Goal: Transaction & Acquisition: Purchase product/service

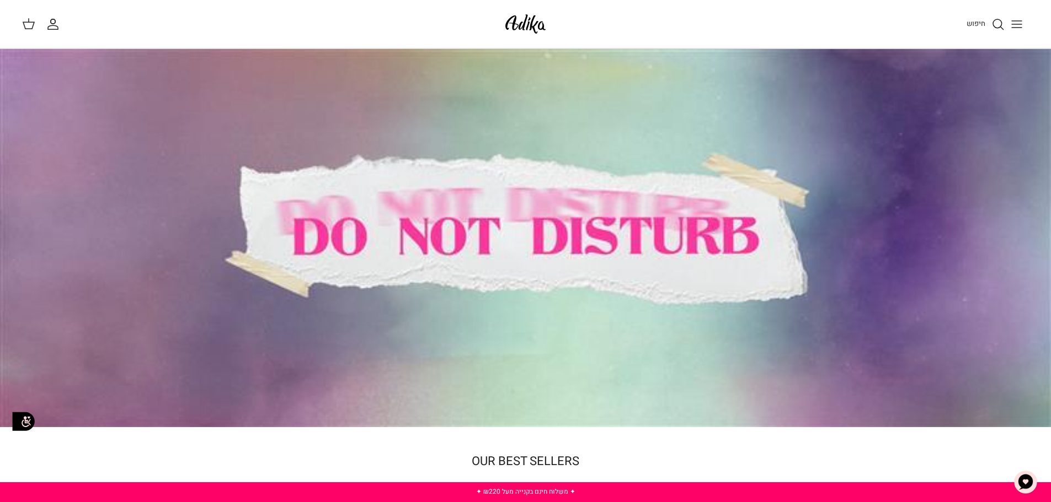
click at [1014, 25] on icon "Toggle menu" at bounding box center [1016, 24] width 13 height 13
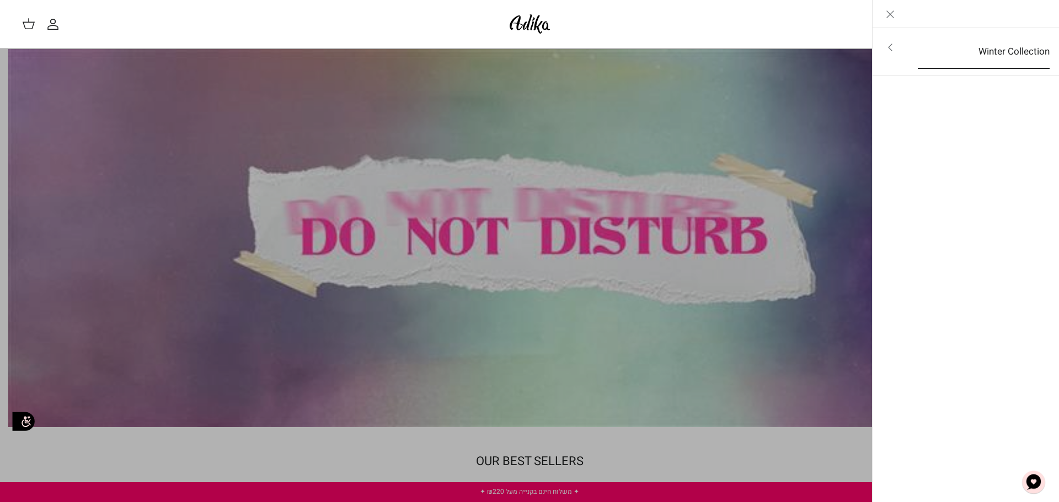
click at [996, 47] on link "Winter Collection" at bounding box center [984, 52] width 152 height 34
click at [889, 11] on icon "Close" at bounding box center [890, 14] width 13 height 13
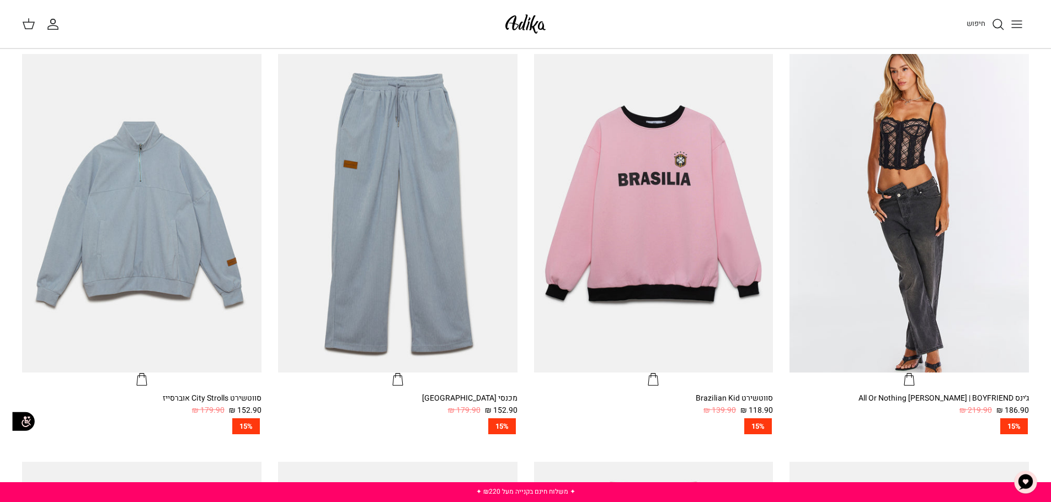
scroll to position [496, 0]
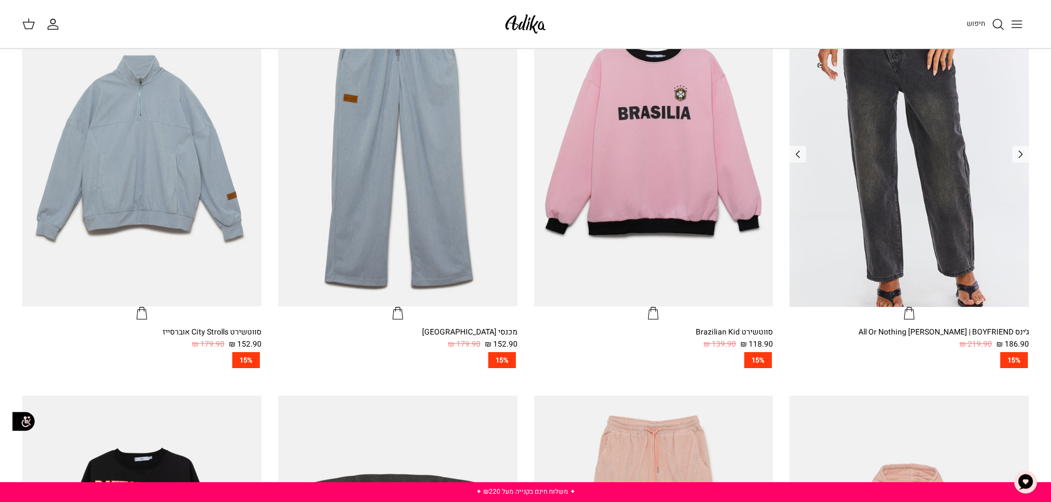
click at [863, 148] on img "ג׳ינס All Or Nothing קריס-קרוס | BOYFRIEND" at bounding box center [908, 147] width 239 height 319
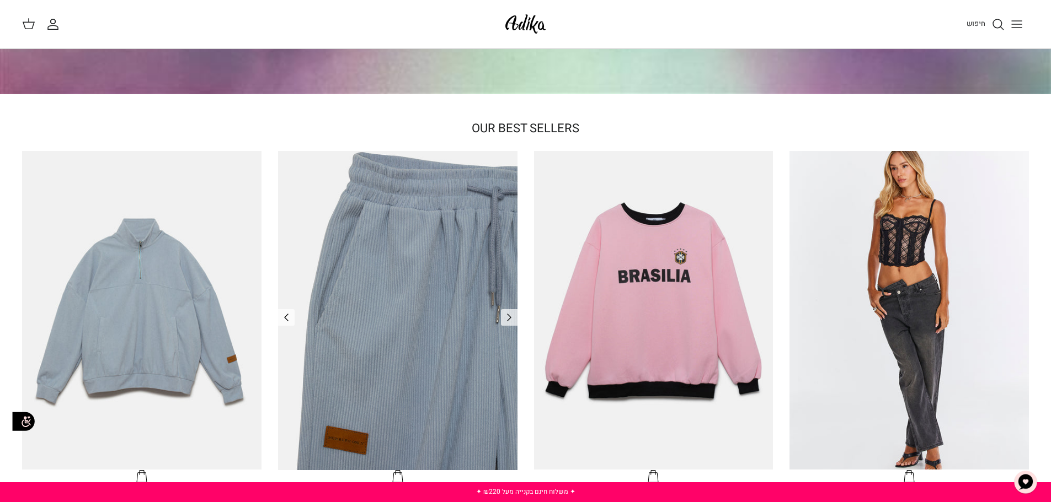
scroll to position [331, 0]
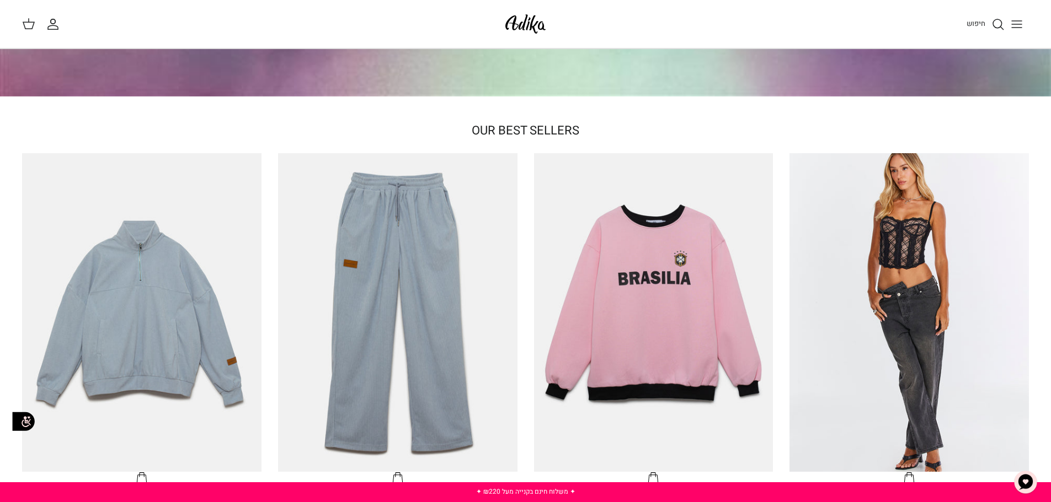
click at [1018, 24] on line "Toggle menu" at bounding box center [1017, 24] width 10 height 0
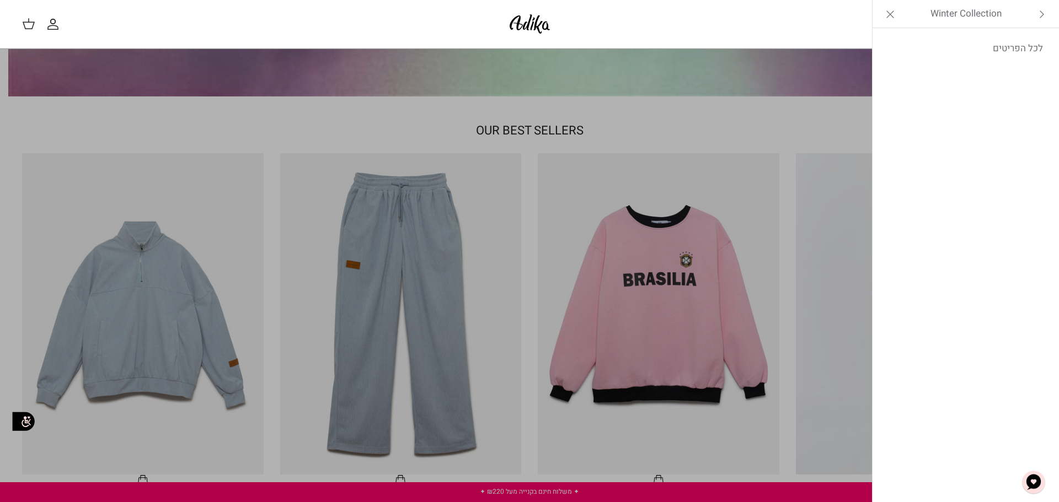
click at [894, 15] on icon "Close" at bounding box center [890, 14] width 13 height 13
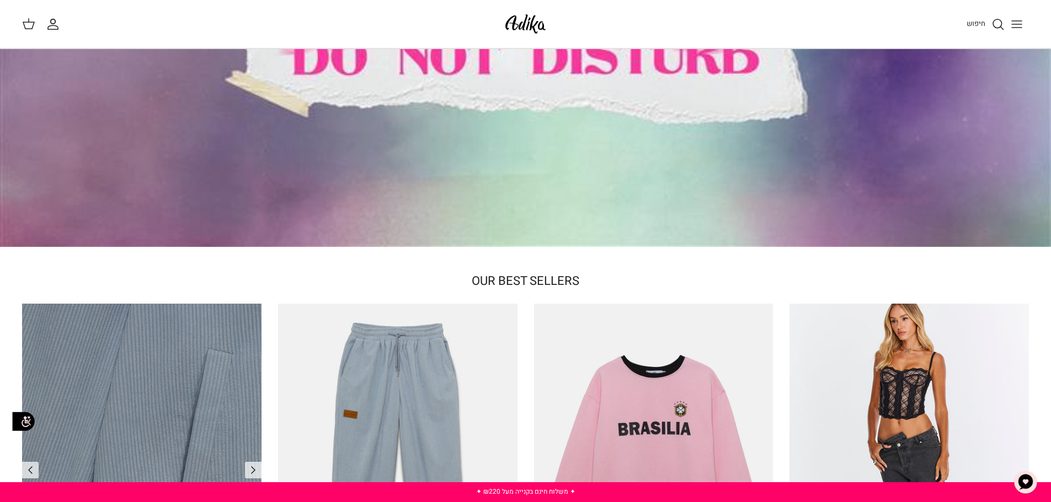
scroll to position [456, 0]
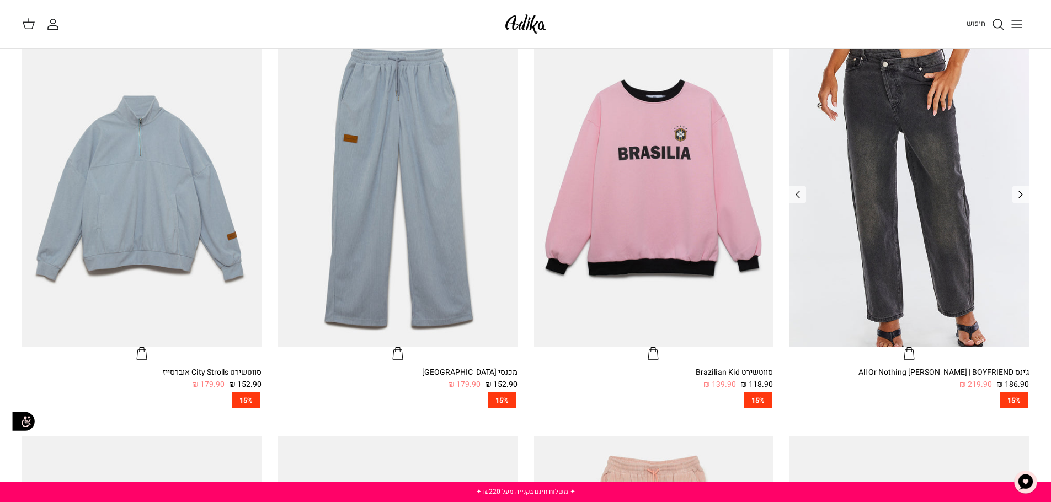
click at [884, 205] on img "ג׳ינס All Or Nothing קריס-קרוס | BOYFRIEND" at bounding box center [908, 187] width 239 height 319
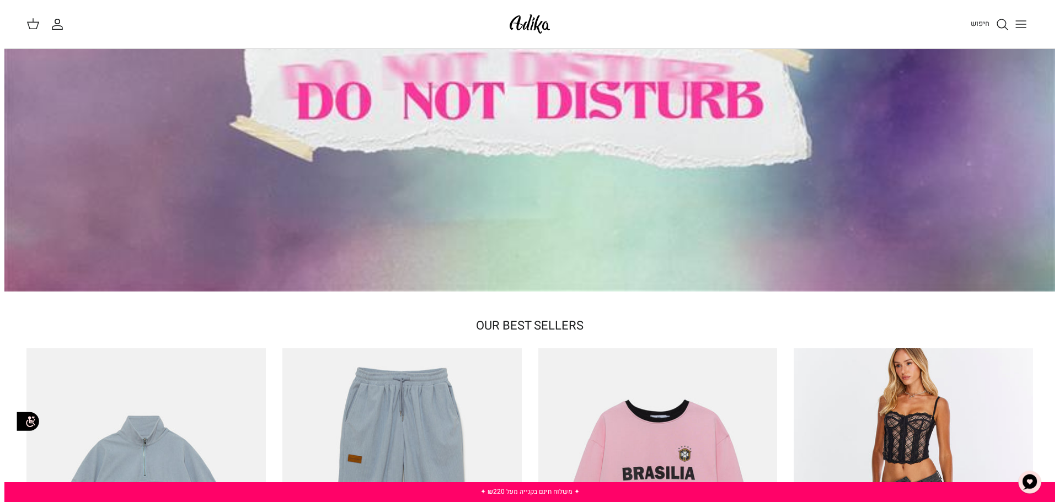
scroll to position [0, 0]
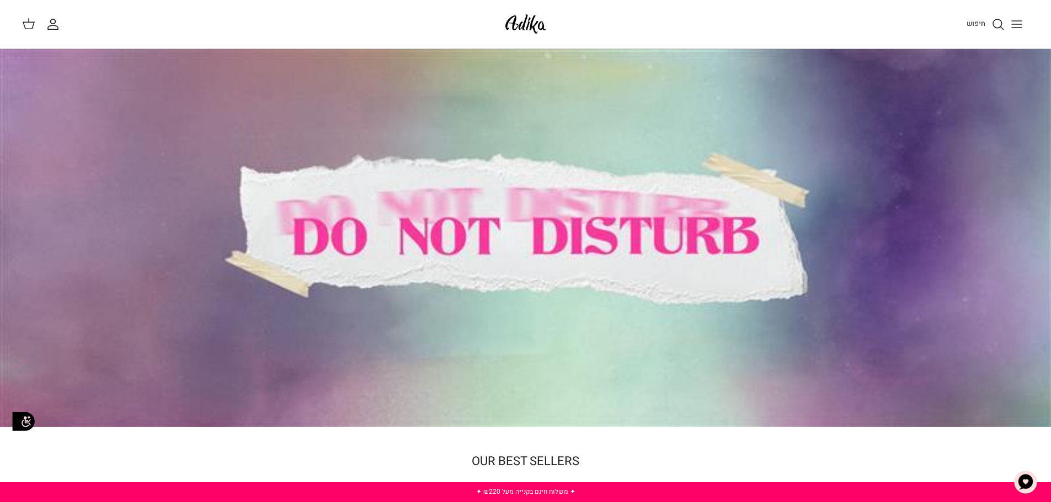
click at [1010, 24] on icon "Toggle menu" at bounding box center [1016, 24] width 13 height 13
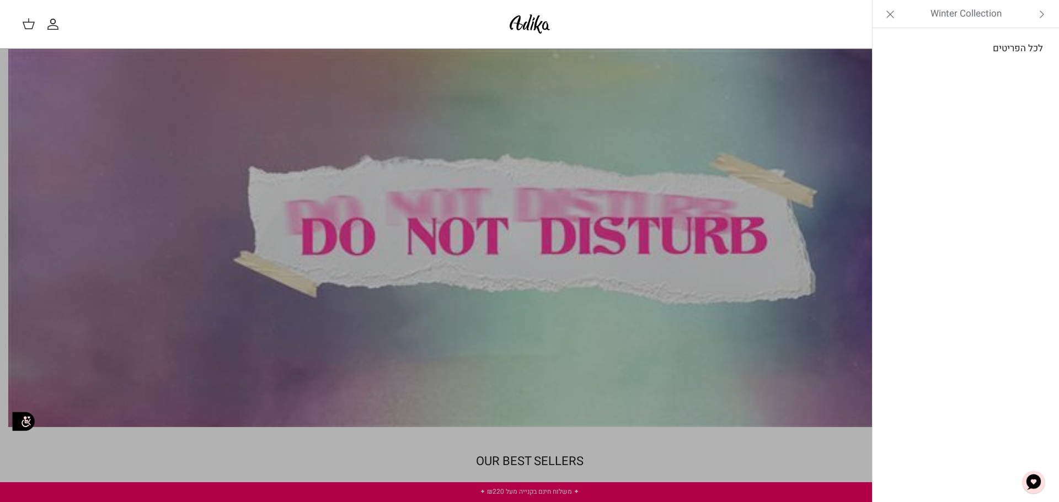
click at [1030, 48] on link "לכל הפריטים" at bounding box center [966, 49] width 176 height 28
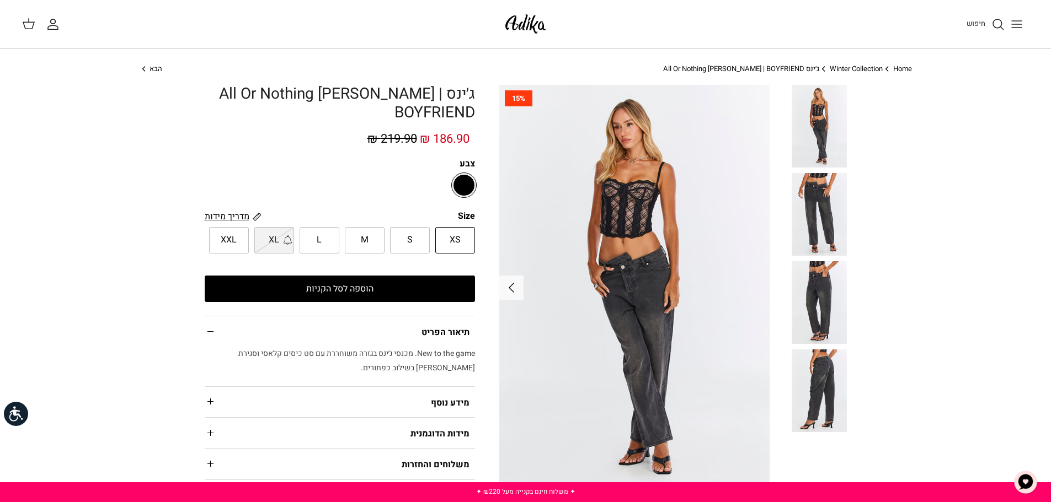
click at [224, 237] on span "XXL" at bounding box center [229, 240] width 16 height 14
click at [472, 231] on input "XXL" at bounding box center [475, 226] width 7 height 7
radio input "true"
click at [366, 295] on button "הוספה לסל הקניות" at bounding box center [340, 289] width 270 height 26
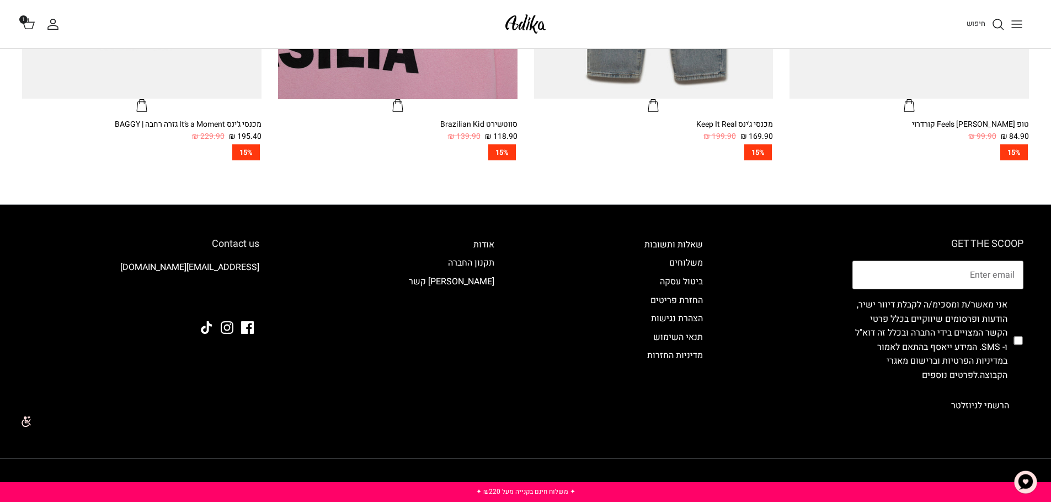
scroll to position [860, 0]
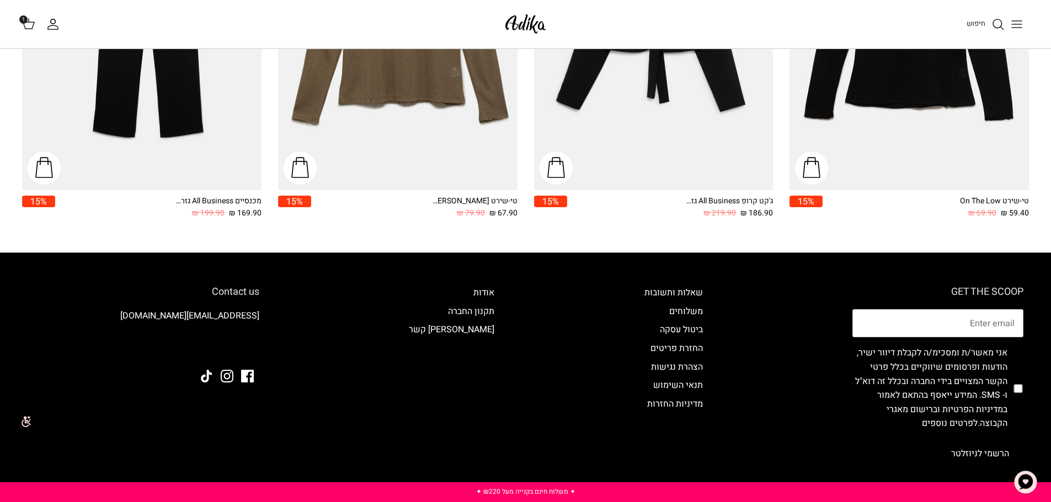
scroll to position [1897, 0]
